Goal: Browse casually

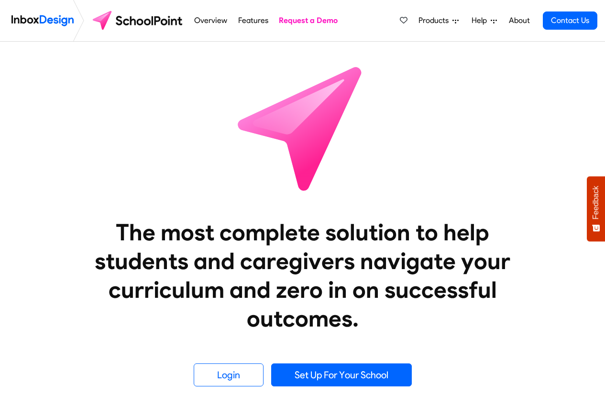
click at [306, 107] on img at bounding box center [303, 128] width 172 height 172
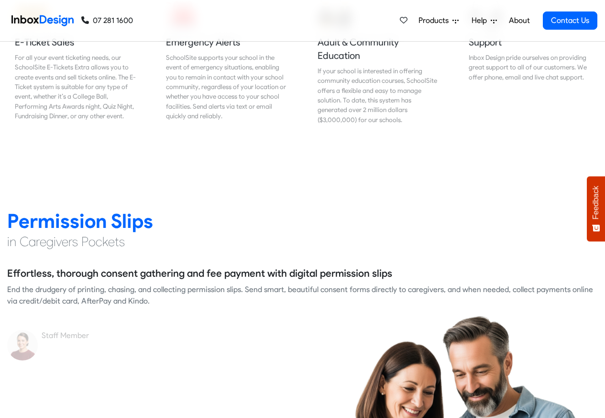
scroll to position [1207, 0]
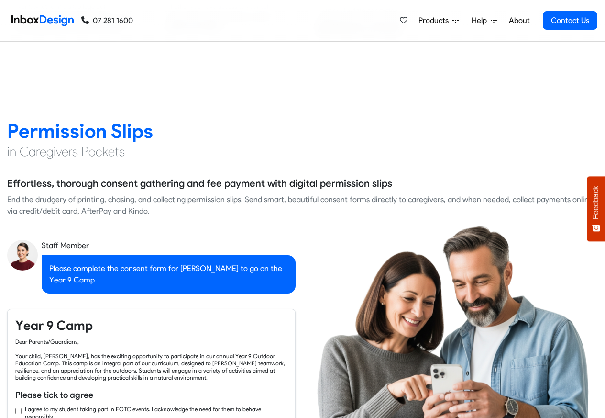
checkbox input "true"
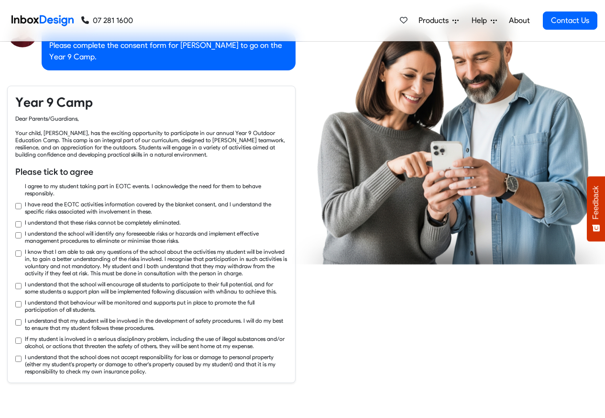
checkbox input "true"
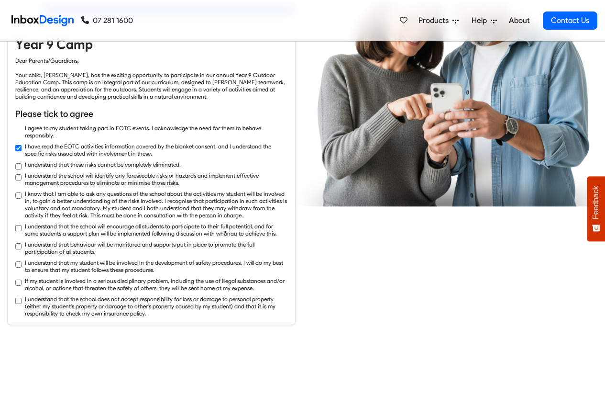
checkbox input "true"
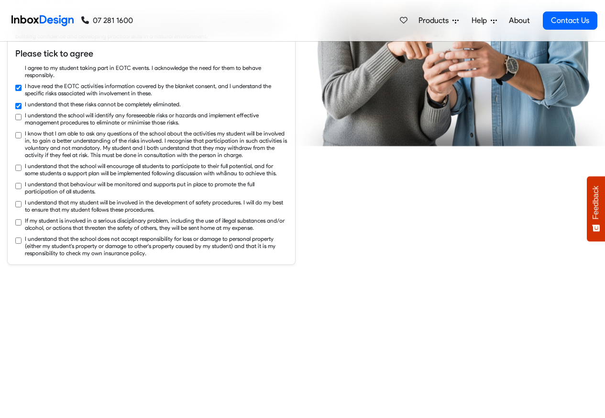
checkbox input "true"
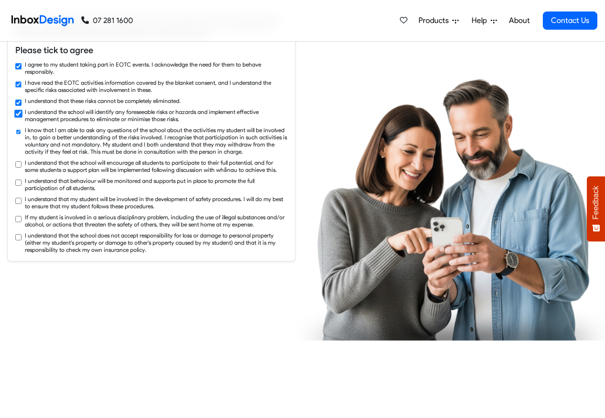
checkbox input "true"
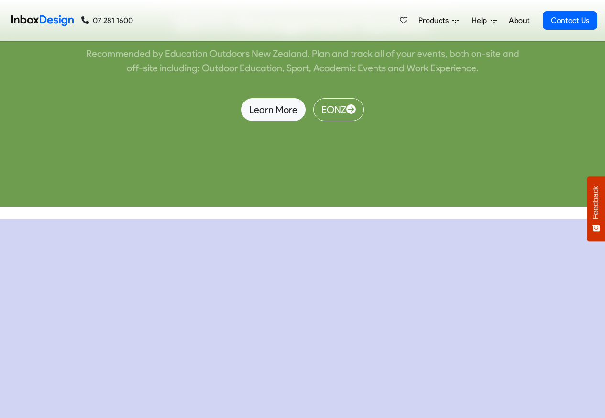
scroll to position [4191, 0]
